Goal: Task Accomplishment & Management: Manage account settings

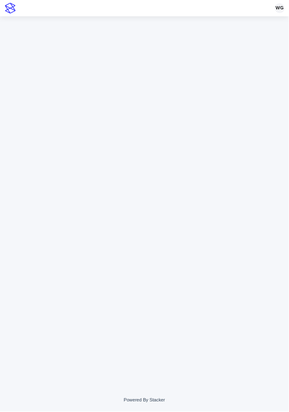
drag, startPoint x: 0, startPoint y: 0, endPoint x: 50, endPoint y: 135, distance: 143.5
click at [50, 135] on div at bounding box center [144, 192] width 281 height 352
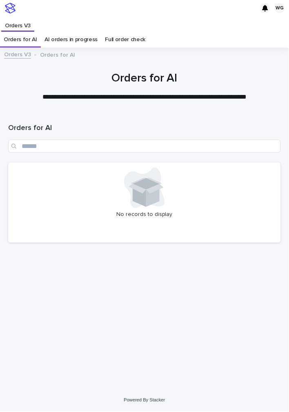
click at [125, 173] on icon at bounding box center [144, 188] width 41 height 41
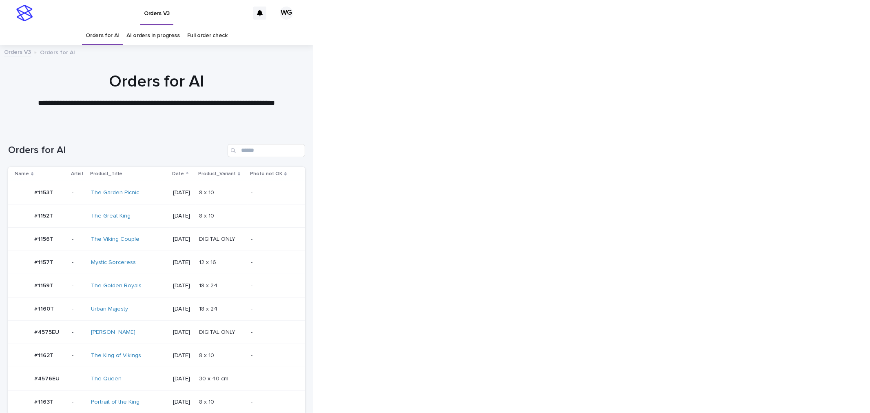
click at [196, 393] on td "2025-10-12" at bounding box center [183, 401] width 26 height 23
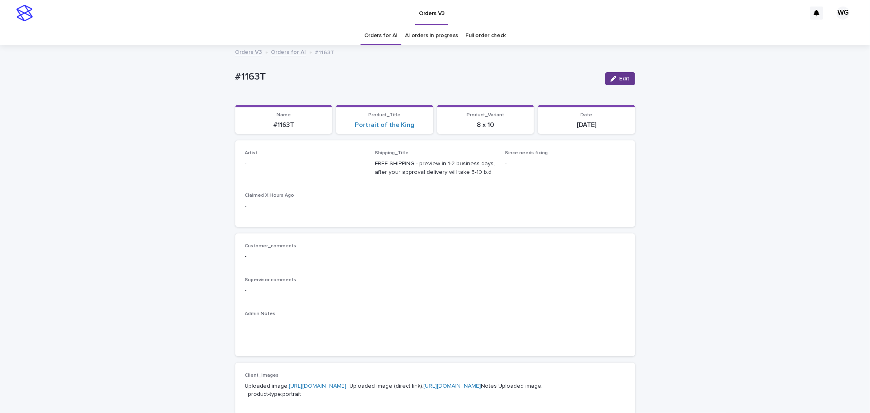
click at [288, 82] on button "Edit" at bounding box center [620, 78] width 30 height 13
click at [288, 164] on div "Select..." at bounding box center [292, 167] width 93 height 13
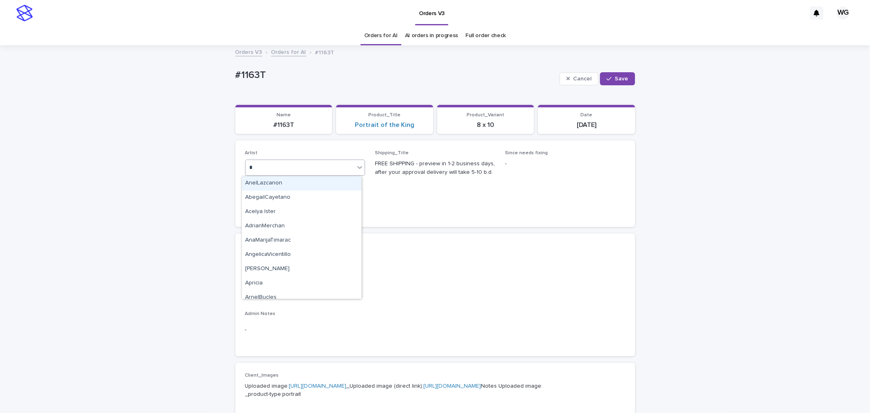
type input "**"
click at [288, 224] on div "Cel Gamora" at bounding box center [302, 226] width 120 height 14
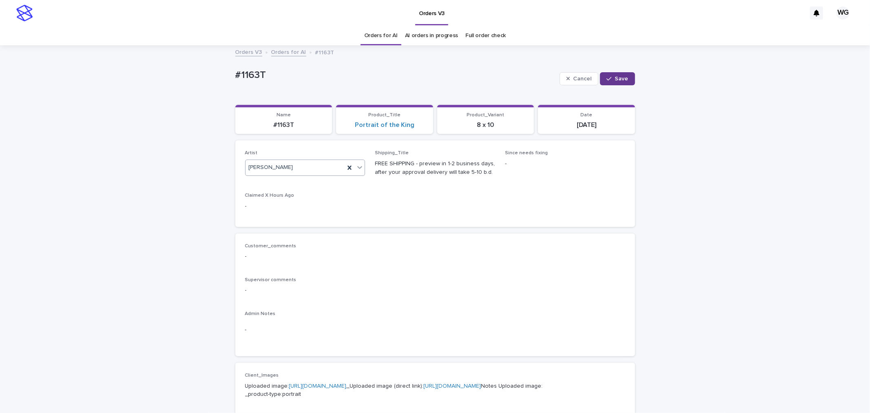
click at [288, 84] on button "Save" at bounding box center [617, 78] width 35 height 13
click at [288, 38] on link "Orders for AI" at bounding box center [380, 35] width 33 height 19
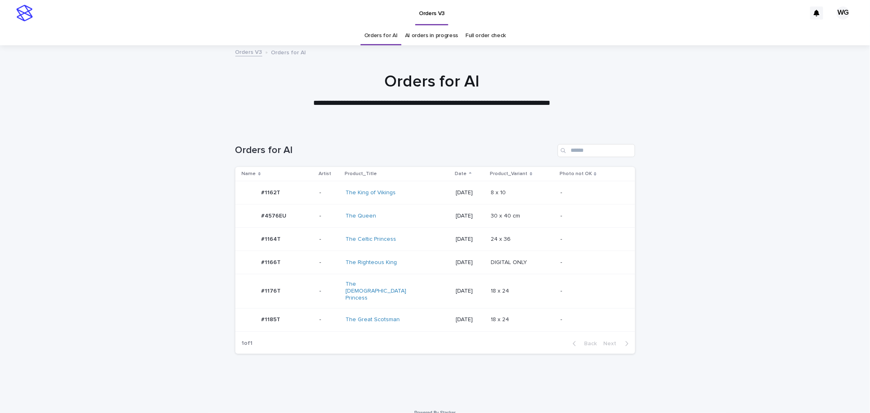
scroll to position [0, 0]
click at [288, 312] on div "18 x 24 18 x 24" at bounding box center [522, 318] width 63 height 13
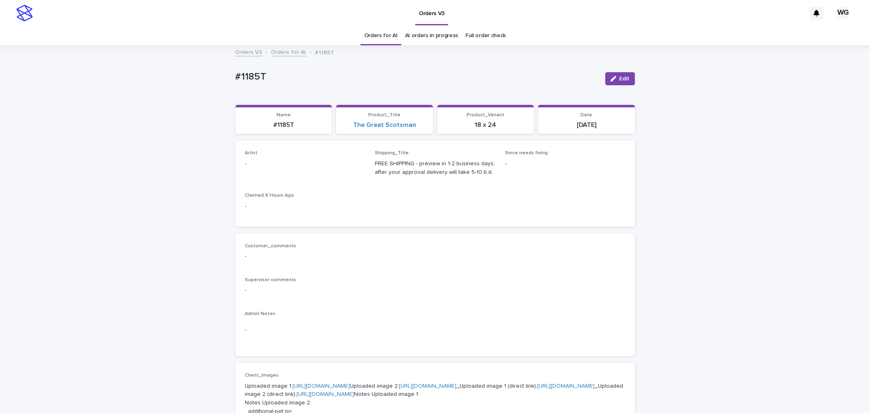
drag, startPoint x: 615, startPoint y: 74, endPoint x: 307, endPoint y: 170, distance: 323.0
click at [288, 170] on div "#1185T Edit #1185T Edit Sorry, there was an error saving your record. Please tr…" at bounding box center [435, 418] width 400 height 745
click at [288, 76] on span "Edit" at bounding box center [625, 79] width 10 height 6
click at [288, 39] on link "Orders for AI" at bounding box center [380, 35] width 33 height 19
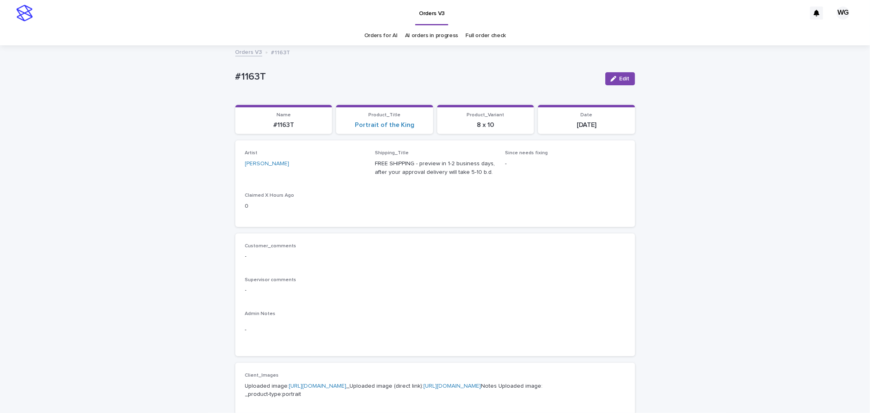
click at [247, 75] on p "#1163T" at bounding box center [416, 77] width 363 height 12
copy div "#1163T Edit Sorry, there was an error saving your record. Please try again. Ple…"
click at [242, 72] on p "#1185T" at bounding box center [416, 77] width 363 height 12
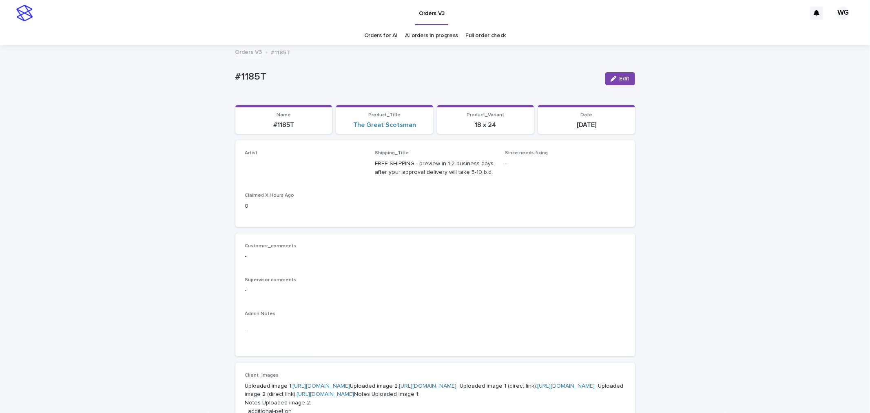
click at [242, 72] on p "#1185T" at bounding box center [416, 77] width 363 height 12
copy div "#1185T Edit Sorry, there was an error saving your record. Please try again. Ple…"
